Goal: Manage account settings

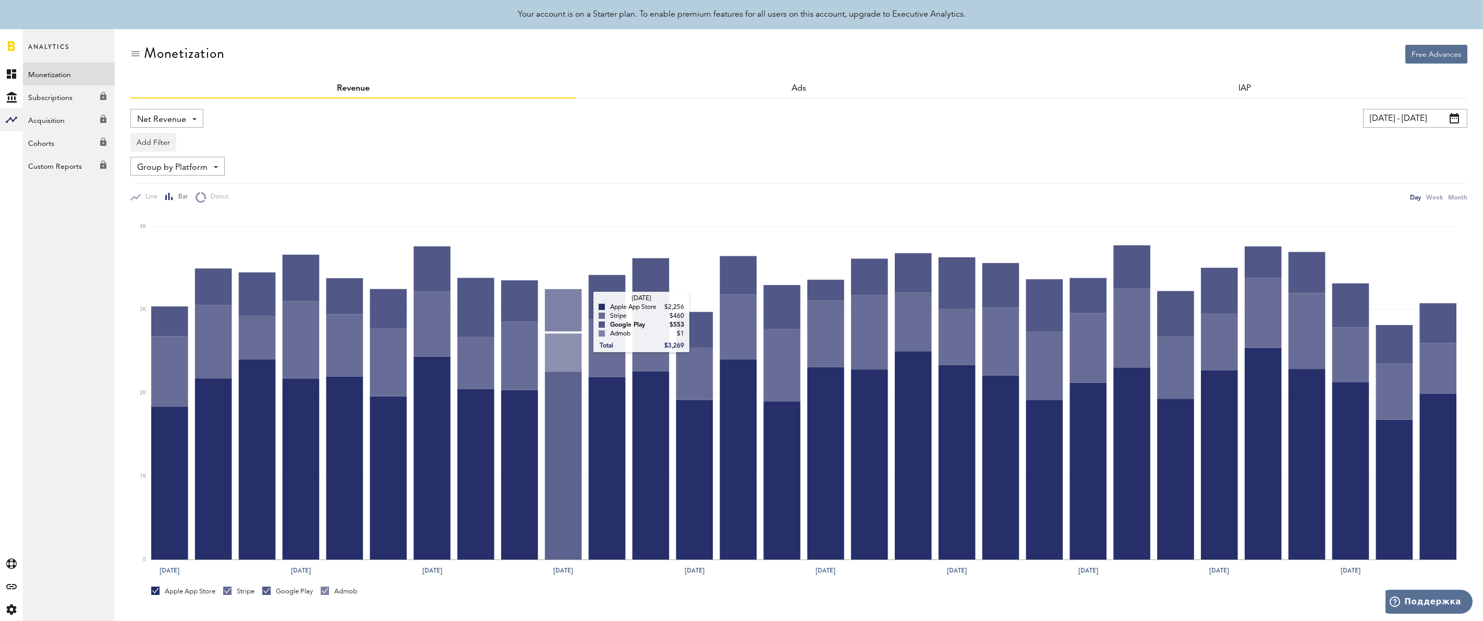
scroll to position [154, 0]
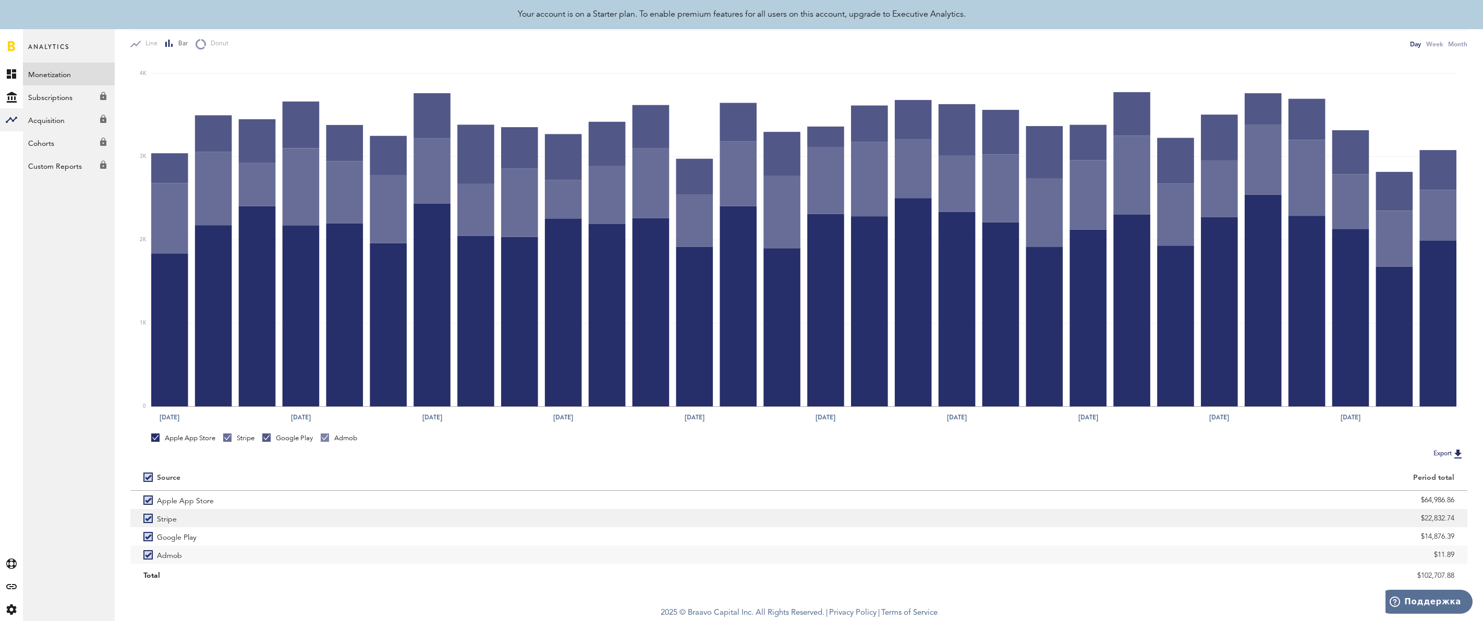
click at [149, 516] on label "Stripe" at bounding box center [464, 518] width 642 height 18
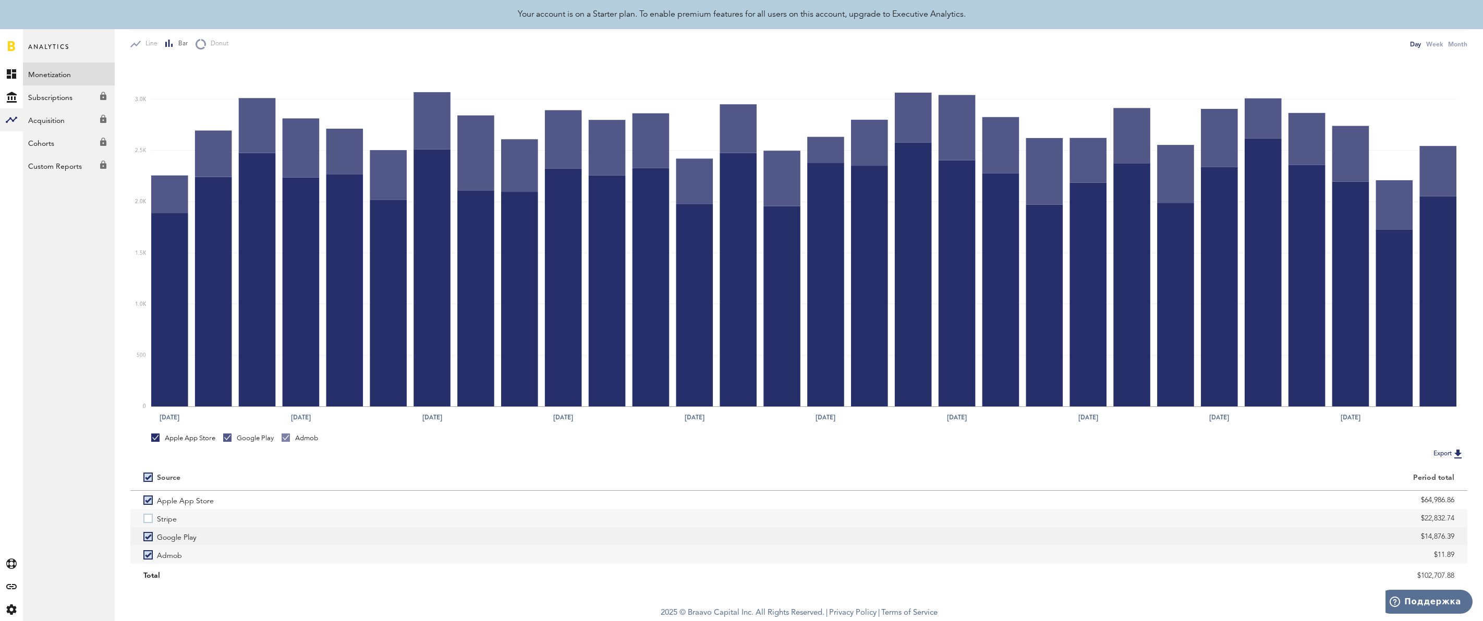
click at [143, 536] on label "Google Play" at bounding box center [464, 537] width 642 height 18
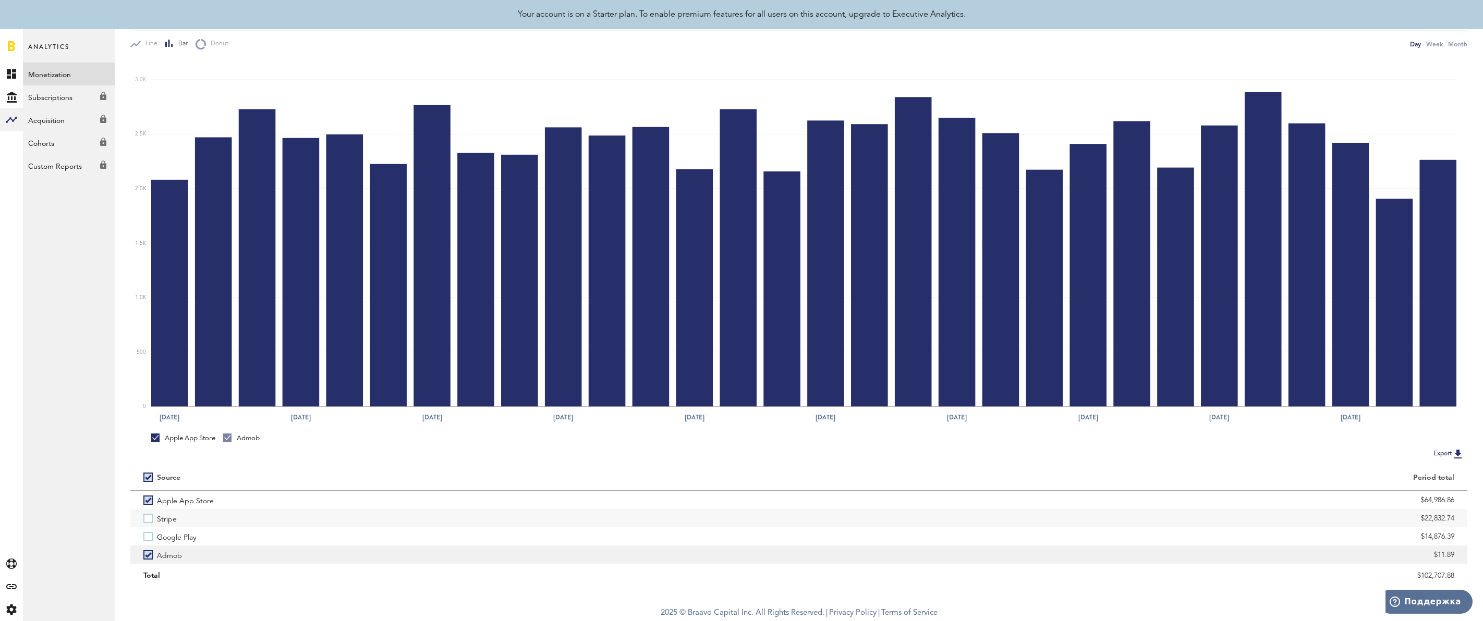
click at [149, 554] on label "Admob" at bounding box center [464, 555] width 642 height 18
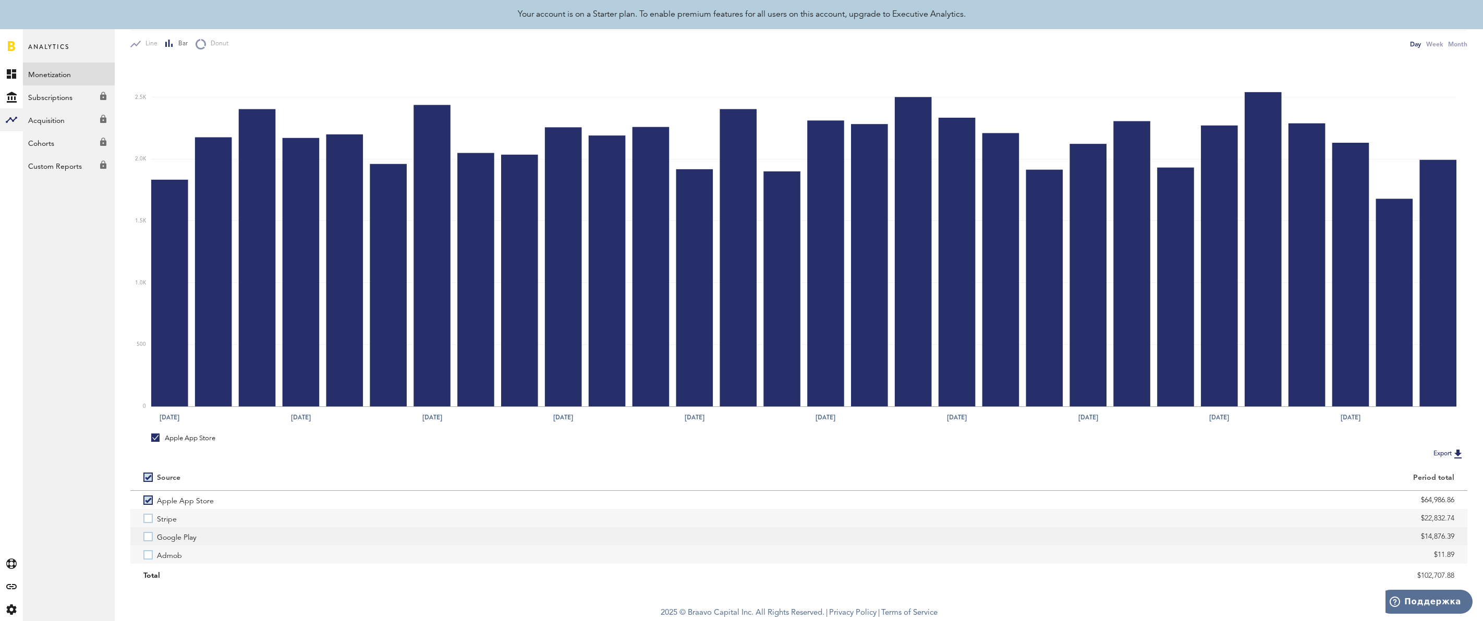
click at [149, 538] on label "Google Play" at bounding box center [464, 537] width 642 height 18
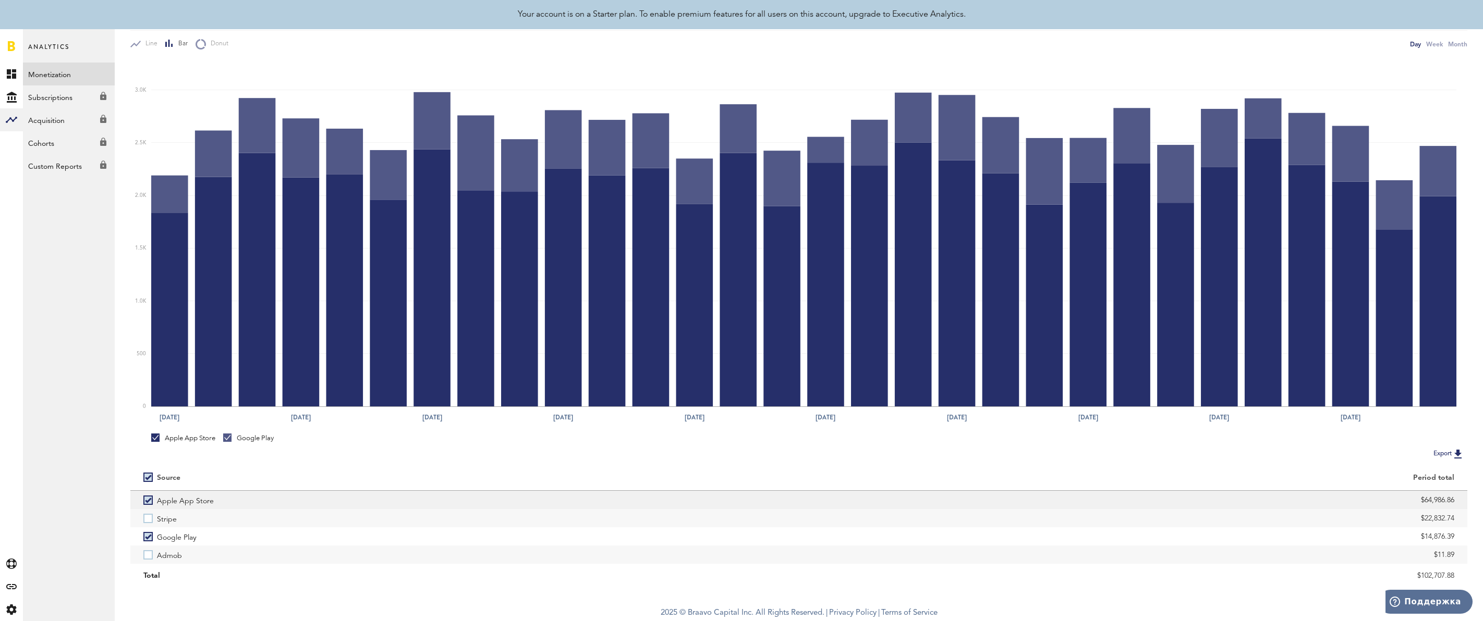
click at [150, 501] on label "Apple App Store" at bounding box center [464, 500] width 642 height 18
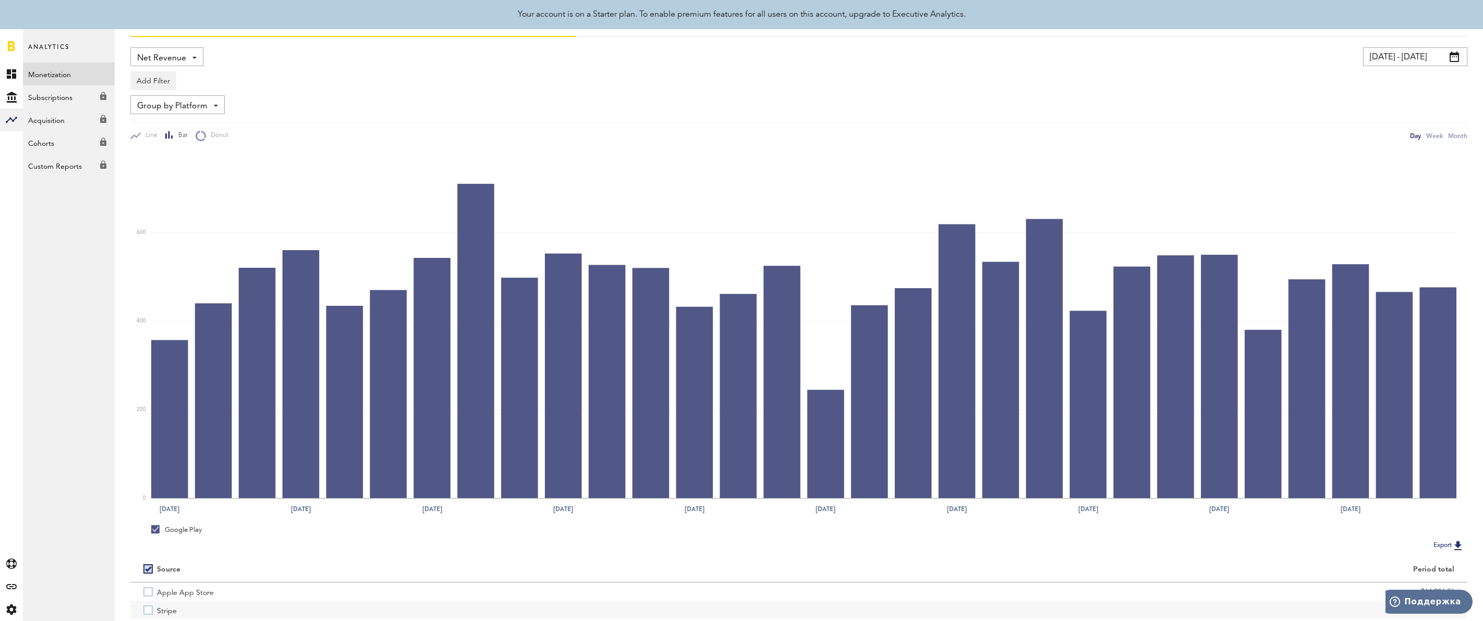
scroll to position [60, 0]
